Goal: Find specific page/section: Find specific page/section

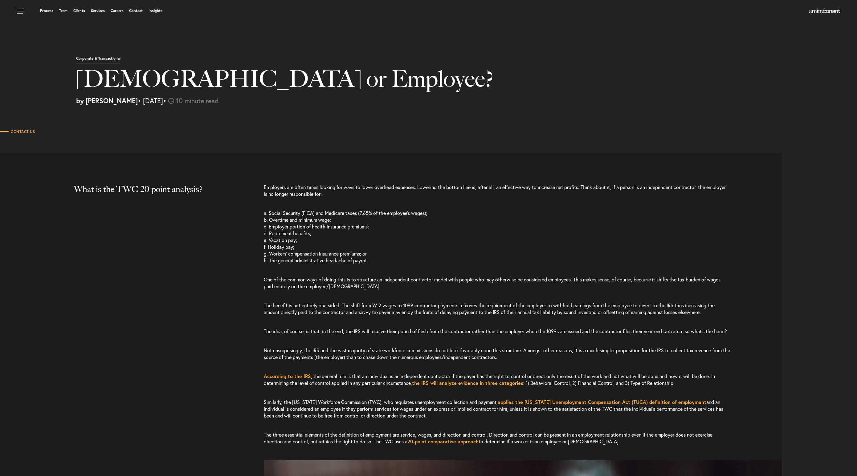
select select "US"
select select "Austin"
select select "Business and Civil Litigation"
click at [213, 96] on h1 "[DEMOGRAPHIC_DATA] or Employee?" at bounding box center [347, 82] width 543 height 31
click at [166, 105] on span "•" at bounding box center [164, 100] width 3 height 9
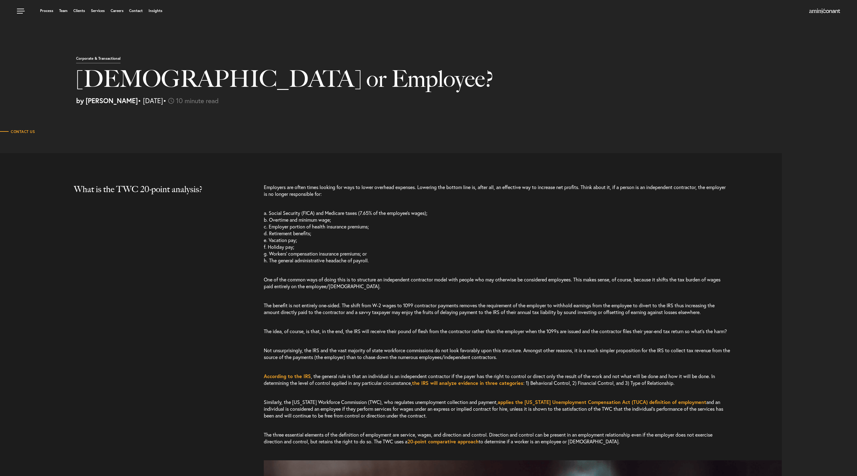
click at [174, 100] on img at bounding box center [171, 101] width 6 height 6
click at [166, 102] on p "by Neema Amini • February 5, 2021 • 10 minute read" at bounding box center [464, 100] width 776 height 7
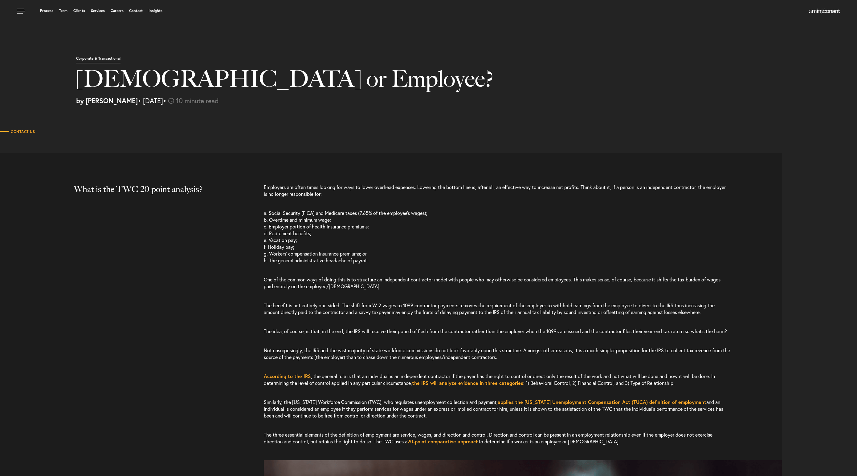
click at [107, 97] on strong "by [PERSON_NAME]" at bounding box center [107, 100] width 62 height 9
click at [116, 88] on h1 "[DEMOGRAPHIC_DATA] or Employee?" at bounding box center [347, 82] width 543 height 31
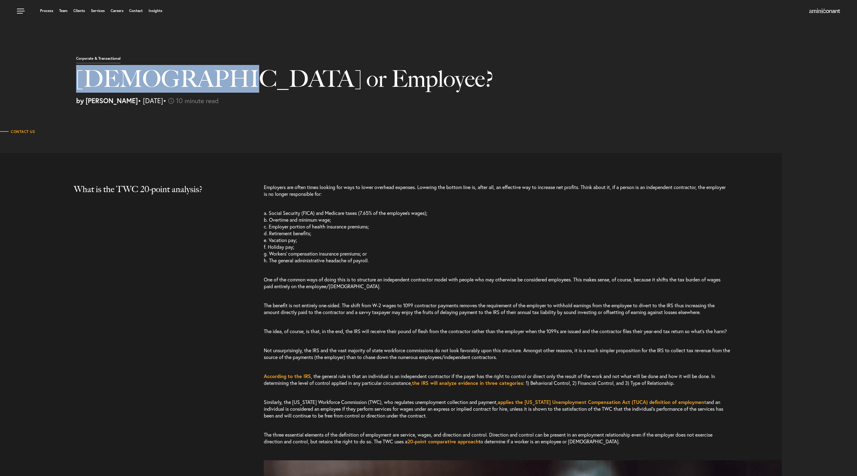
click at [116, 88] on h1 "[DEMOGRAPHIC_DATA] or Employee?" at bounding box center [347, 82] width 543 height 31
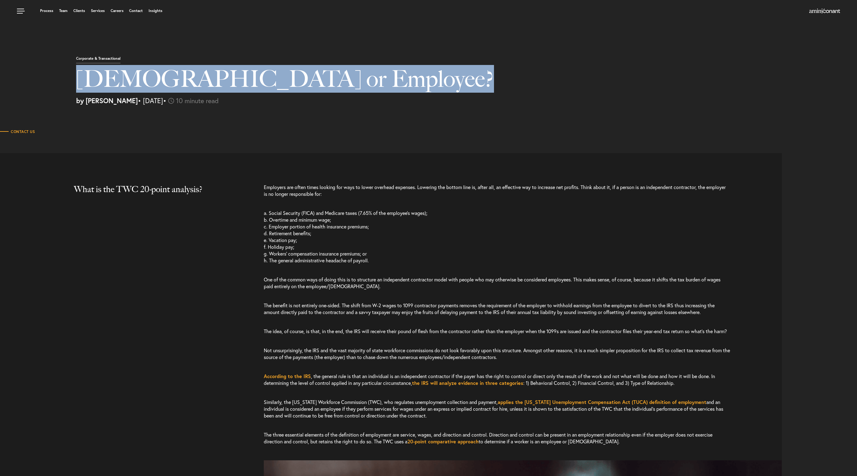
click at [116, 88] on h1 "[DEMOGRAPHIC_DATA] or Employee?" at bounding box center [347, 82] width 543 height 31
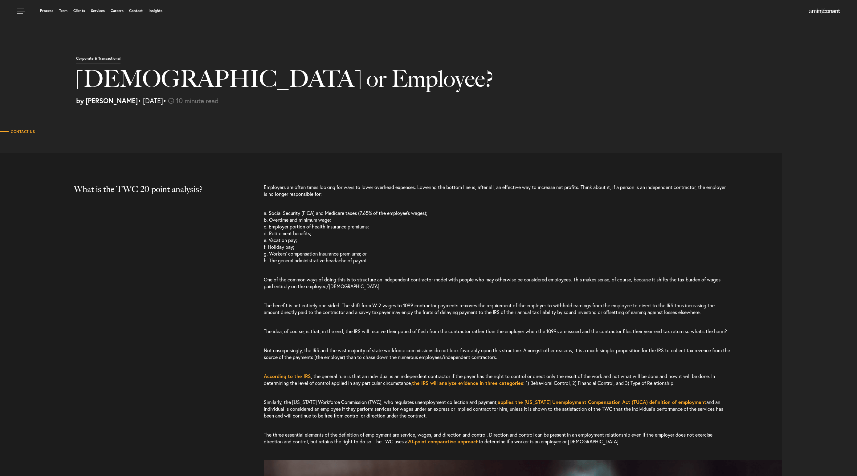
click at [105, 59] on p "Corporate & Transactional" at bounding box center [98, 60] width 44 height 7
click at [81, 13] on link "Clients" at bounding box center [79, 11] width 12 height 4
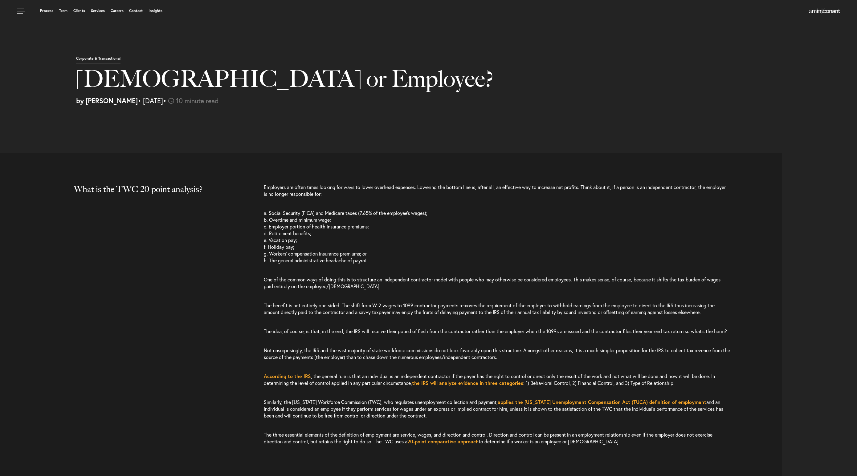
select select "US"
select select "Austin"
select select "Business and Civil Litigation"
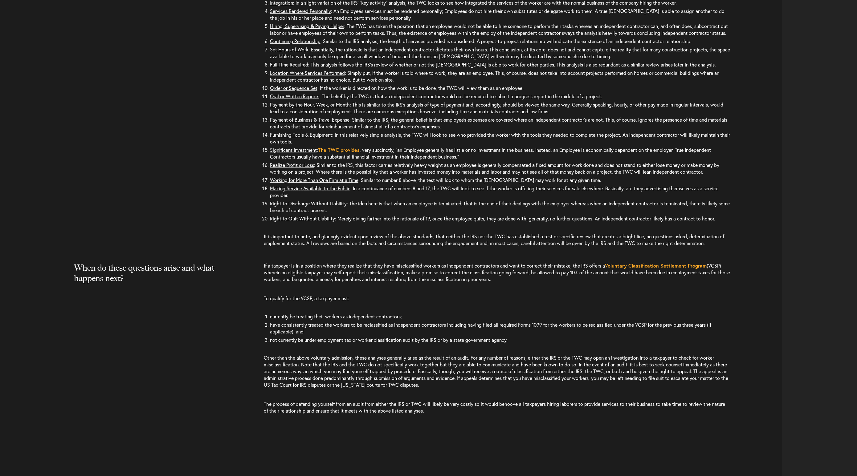
scroll to position [2072, 0]
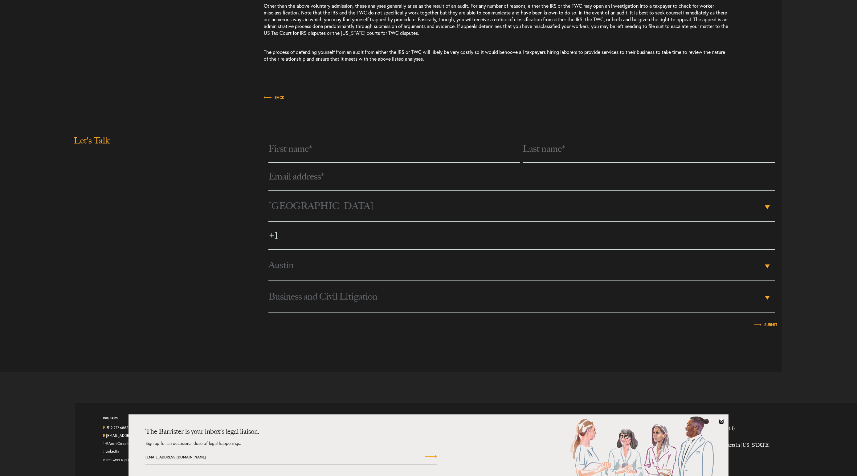
click at [721, 423] on link at bounding box center [721, 422] width 5 height 5
